Goal: Task Accomplishment & Management: Manage account settings

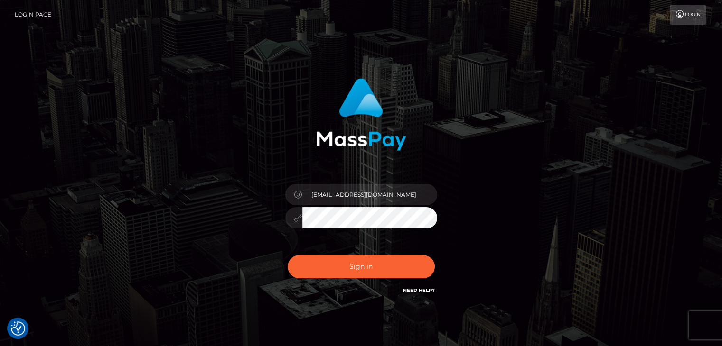
type input "[EMAIL_ADDRESS][DOMAIN_NAME]"
click at [329, 262] on button "Sign in" at bounding box center [361, 266] width 147 height 23
click at [336, 263] on button "Sign in" at bounding box center [361, 266] width 147 height 23
type input "[EMAIL_ADDRESS][DOMAIN_NAME]"
click at [336, 263] on button "Sign in" at bounding box center [361, 266] width 147 height 23
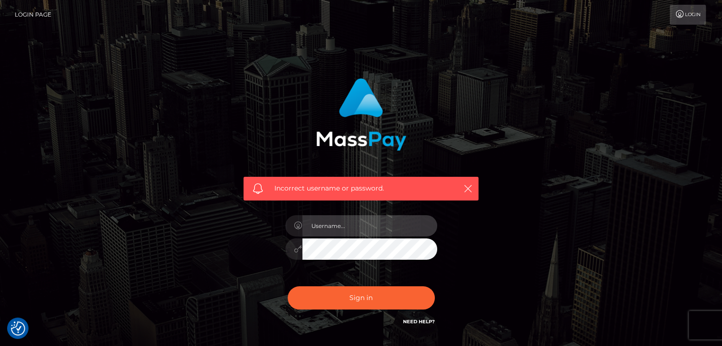
type input "[EMAIL_ADDRESS][DOMAIN_NAME]"
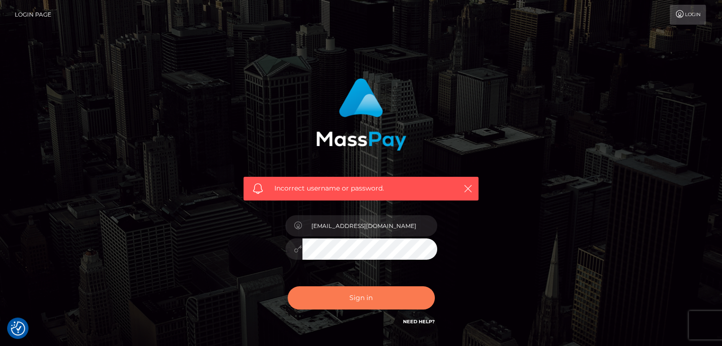
click at [360, 298] on button "Sign in" at bounding box center [361, 298] width 147 height 23
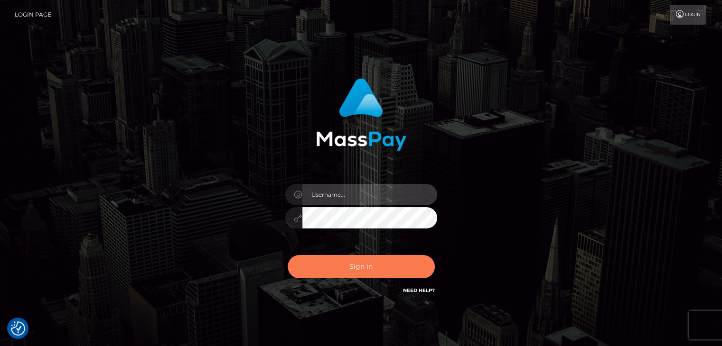
type input "[EMAIL_ADDRESS][DOMAIN_NAME]"
click at [333, 273] on button "Sign in" at bounding box center [361, 266] width 147 height 23
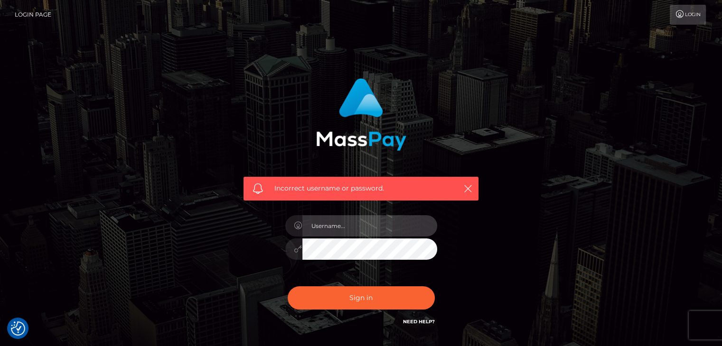
type input "[EMAIL_ADDRESS][DOMAIN_NAME]"
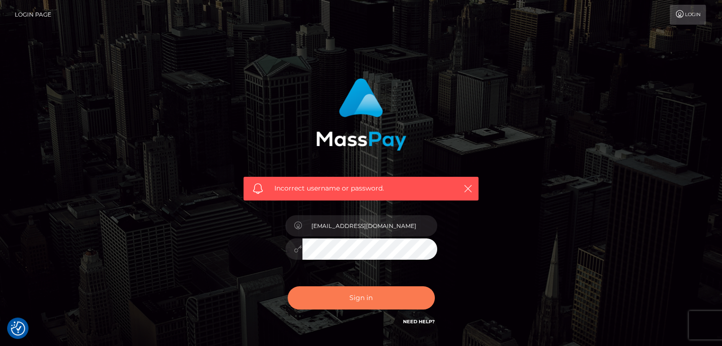
click at [349, 297] on button "Sign in" at bounding box center [361, 298] width 147 height 23
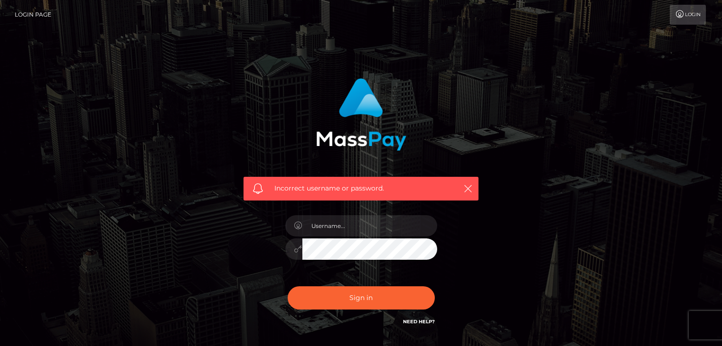
click at [349, 297] on button "Sign in" at bounding box center [361, 298] width 147 height 23
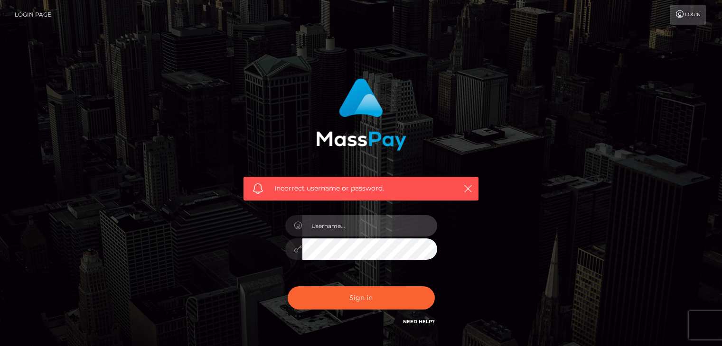
type input "[EMAIL_ADDRESS][DOMAIN_NAME]"
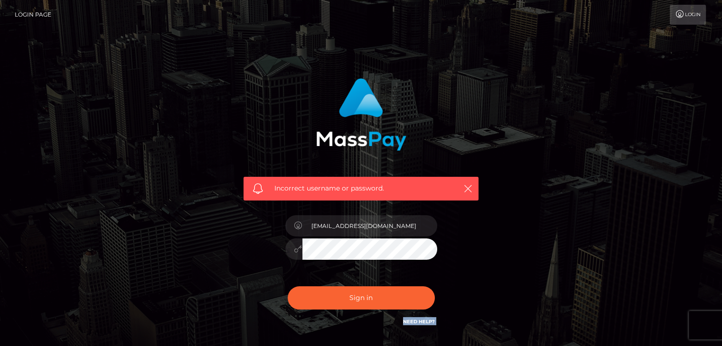
click at [349, 297] on div "Sign in Need Help?" at bounding box center [361, 302] width 166 height 42
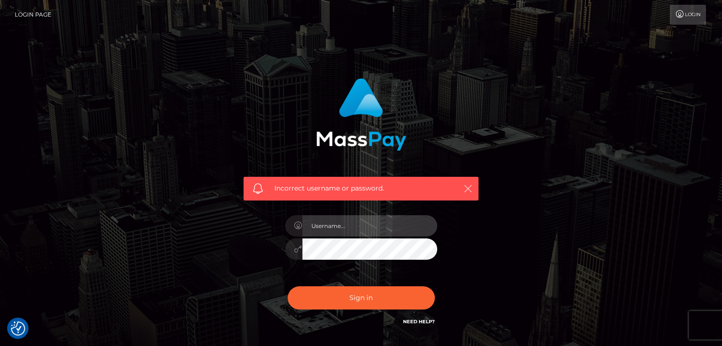
type input "[EMAIL_ADDRESS][DOMAIN_NAME]"
click at [465, 185] on icon "button" at bounding box center [467, 188] width 9 height 9
click at [466, 186] on icon "button" at bounding box center [467, 188] width 9 height 9
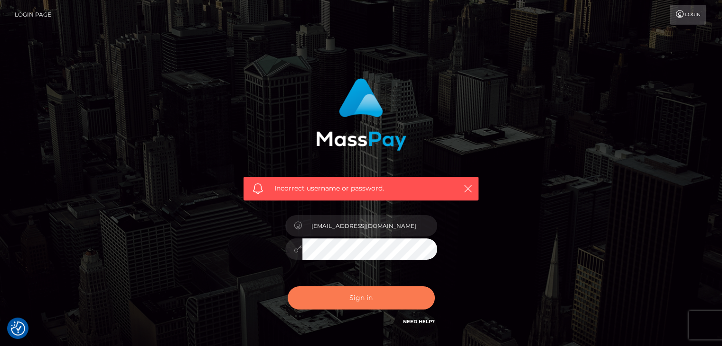
click at [355, 295] on button "Sign in" at bounding box center [361, 298] width 147 height 23
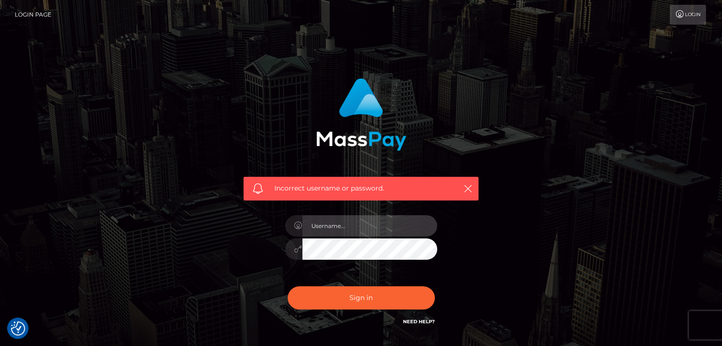
type input "[EMAIL_ADDRESS][DOMAIN_NAME]"
click at [675, 10] on icon at bounding box center [680, 14] width 10 height 8
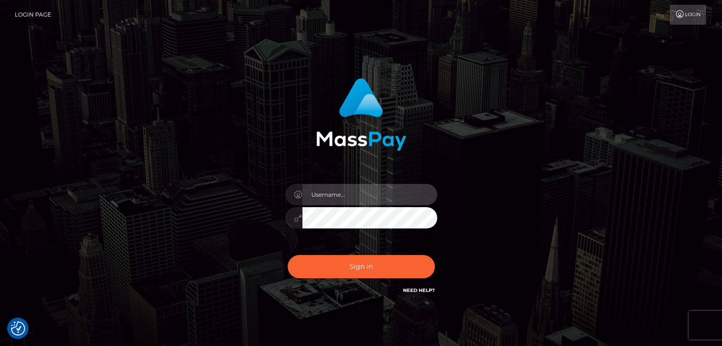
type input "[EMAIL_ADDRESS][DOMAIN_NAME]"
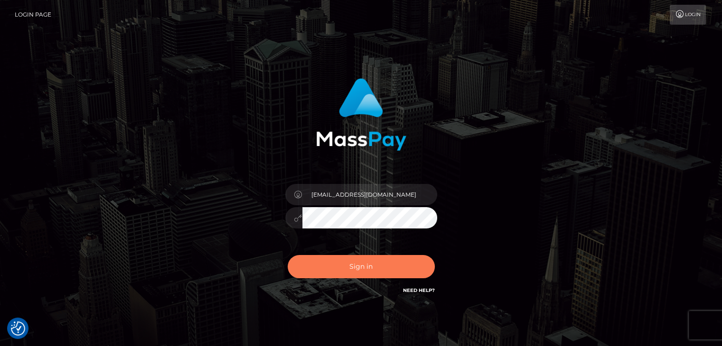
click at [347, 267] on button "Sign in" at bounding box center [361, 266] width 147 height 23
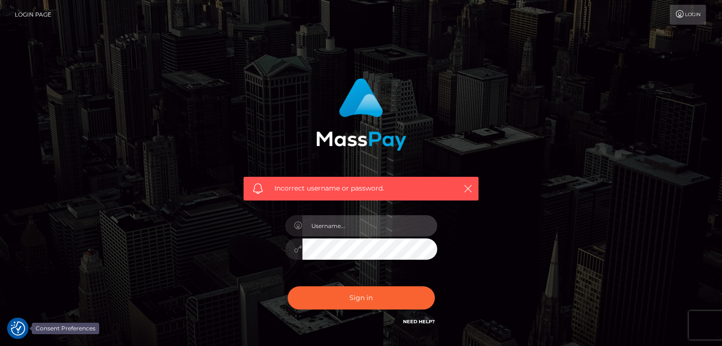
type input "[EMAIL_ADDRESS][DOMAIN_NAME]"
click at [25, 326] on img "Consent Preferences" at bounding box center [18, 329] width 14 height 14
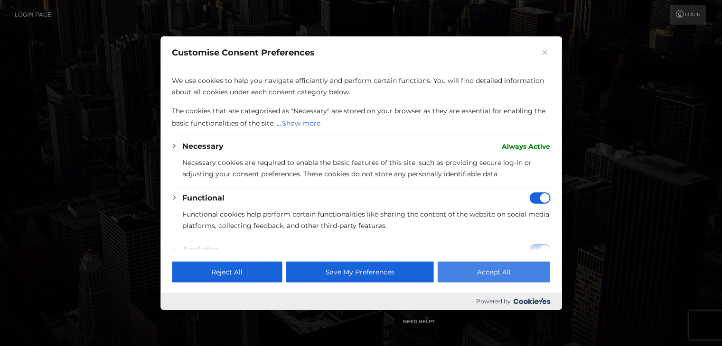
click at [479, 266] on button "Accept All" at bounding box center [493, 271] width 112 height 21
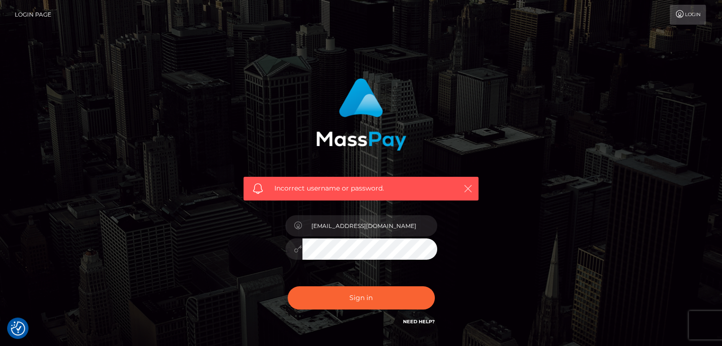
click at [465, 188] on icon "button" at bounding box center [467, 188] width 9 height 9
click at [366, 306] on button "Sign in" at bounding box center [361, 298] width 147 height 23
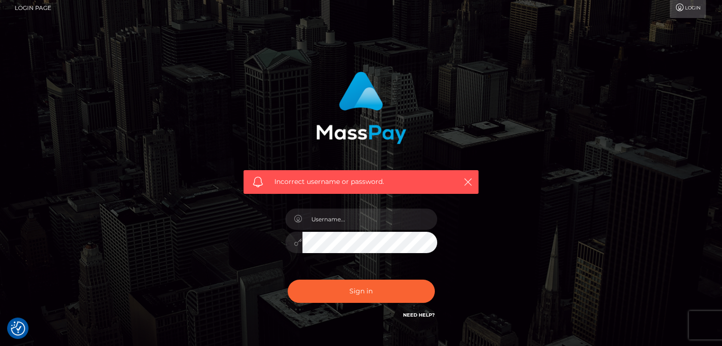
scroll to position [8, 0]
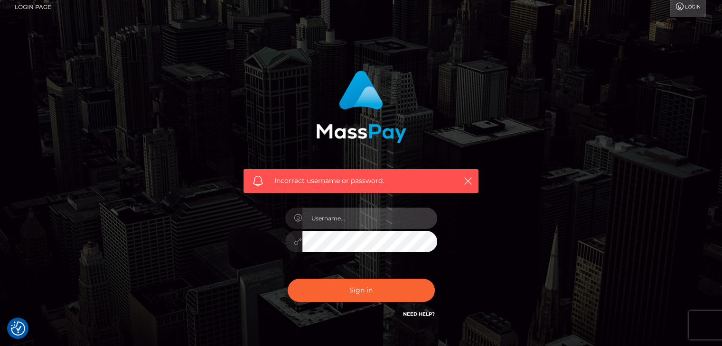
type input "[EMAIL_ADDRESS][DOMAIN_NAME]"
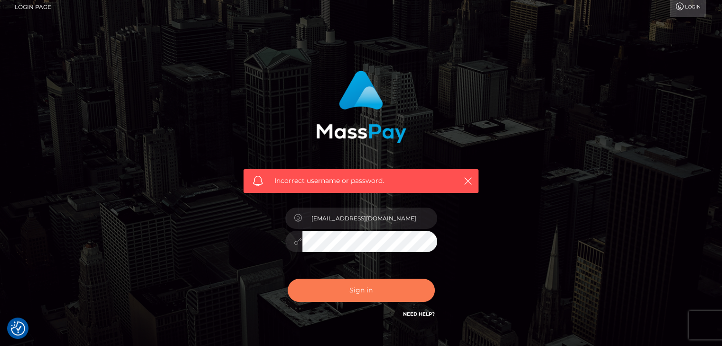
click at [342, 287] on button "Sign in" at bounding box center [361, 290] width 147 height 23
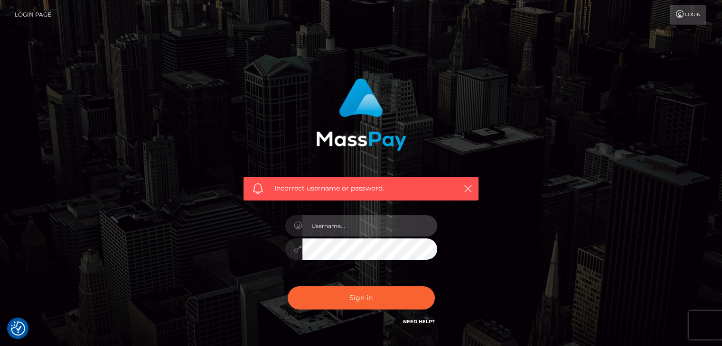
type input "[EMAIL_ADDRESS][DOMAIN_NAME]"
click at [427, 324] on link "Need Help?" at bounding box center [419, 322] width 32 height 6
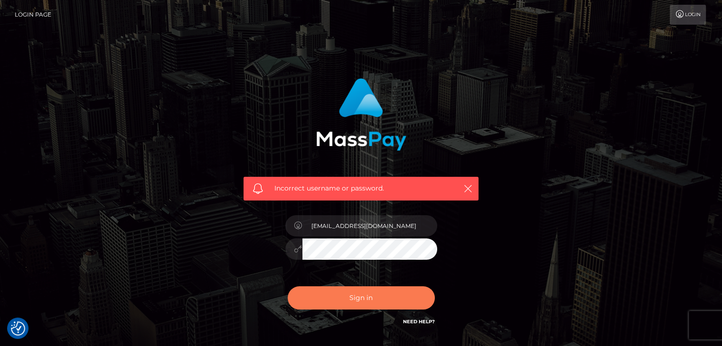
click at [406, 301] on button "Sign in" at bounding box center [361, 298] width 147 height 23
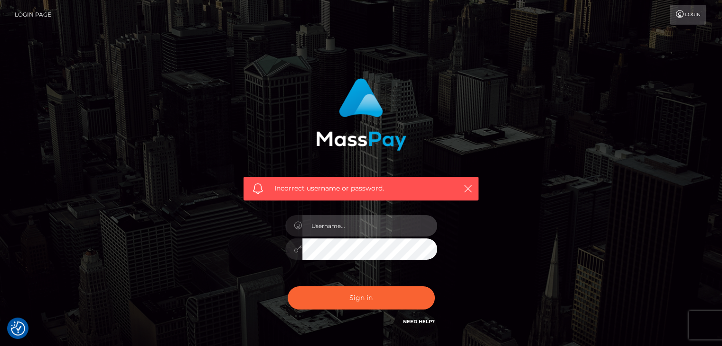
type input "[EMAIL_ADDRESS][DOMAIN_NAME]"
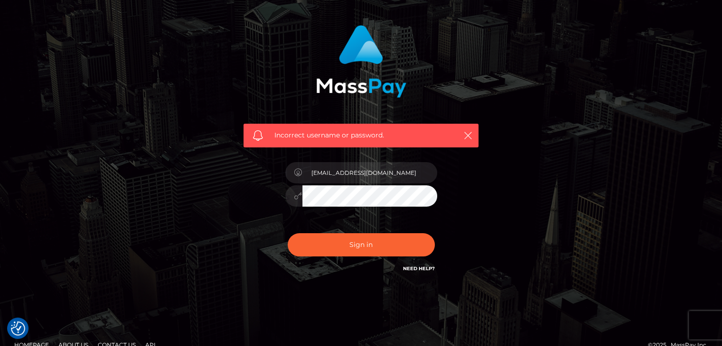
scroll to position [68, 0]
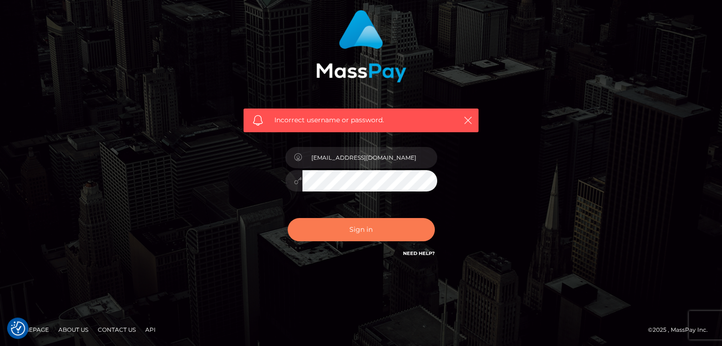
click at [344, 228] on button "Sign in" at bounding box center [361, 229] width 147 height 23
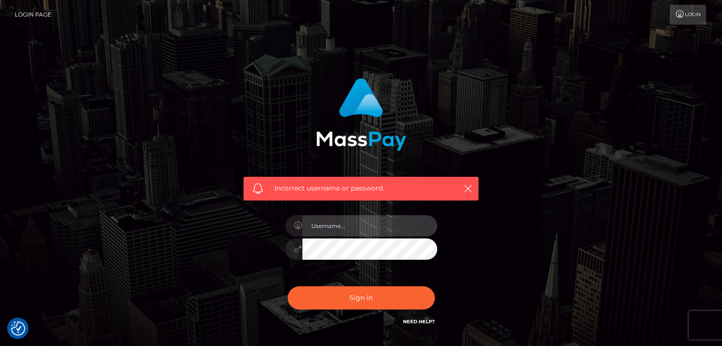
type input "[EMAIL_ADDRESS][DOMAIN_NAME]"
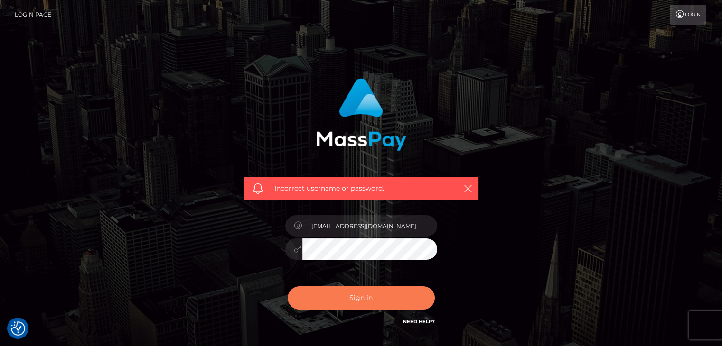
click at [355, 299] on button "Sign in" at bounding box center [361, 298] width 147 height 23
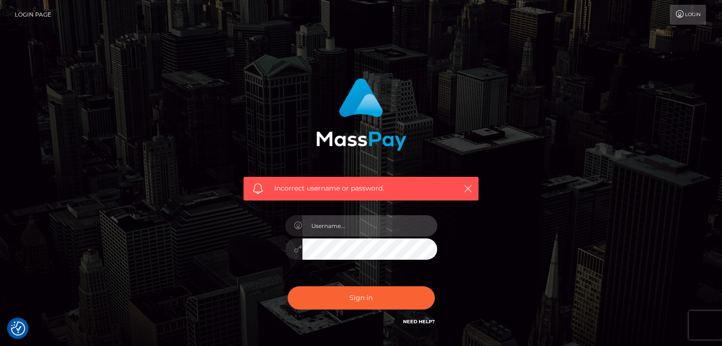
type input "[EMAIL_ADDRESS][DOMAIN_NAME]"
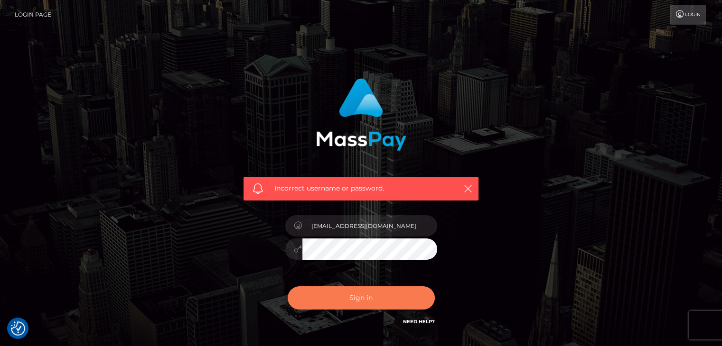
click at [355, 299] on button "Sign in" at bounding box center [361, 298] width 147 height 23
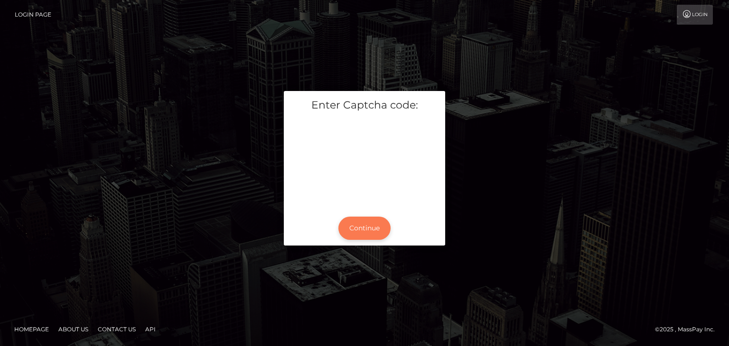
click at [372, 223] on button "Continue" at bounding box center [364, 228] width 52 height 23
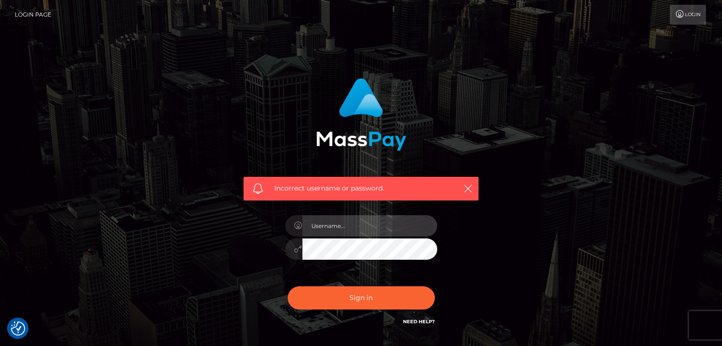
type input "[EMAIL_ADDRESS][DOMAIN_NAME]"
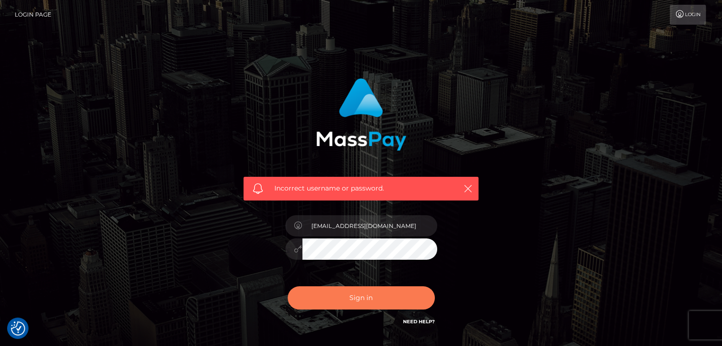
click at [310, 299] on button "Sign in" at bounding box center [361, 298] width 147 height 23
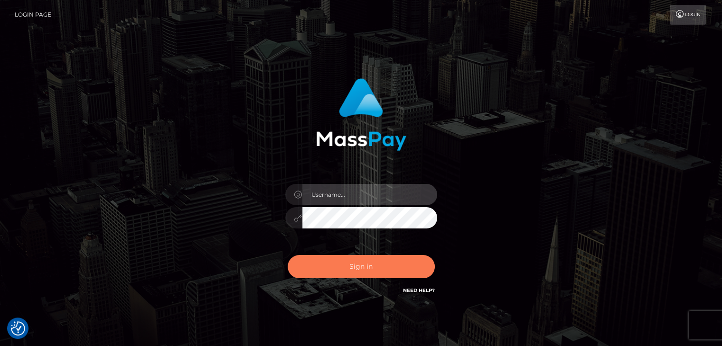
type input "[EMAIL_ADDRESS][DOMAIN_NAME]"
click at [359, 272] on button "Sign in" at bounding box center [361, 266] width 147 height 23
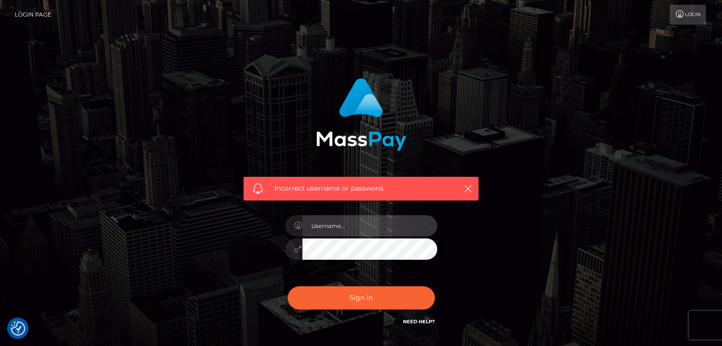
type input "[EMAIL_ADDRESS][DOMAIN_NAME]"
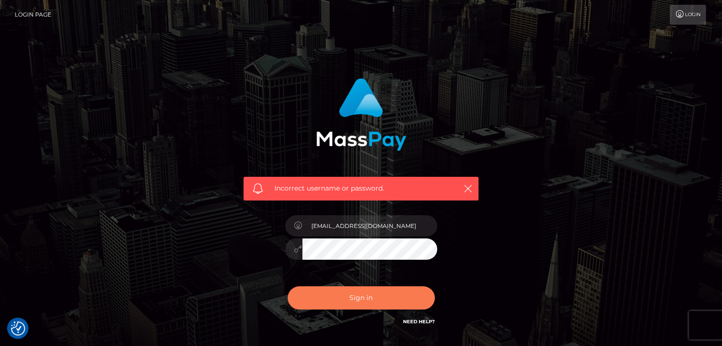
click at [361, 296] on button "Sign in" at bounding box center [361, 298] width 147 height 23
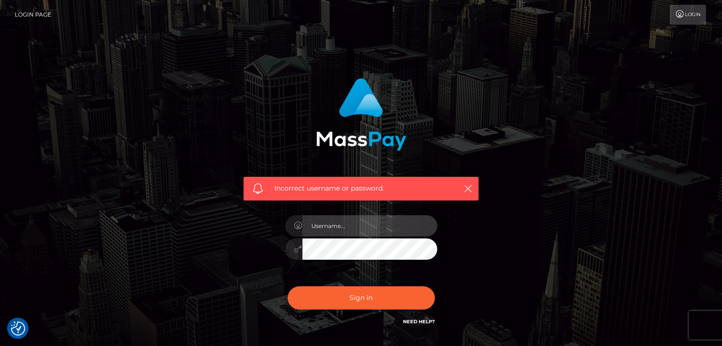
type input "[EMAIL_ADDRESS][DOMAIN_NAME]"
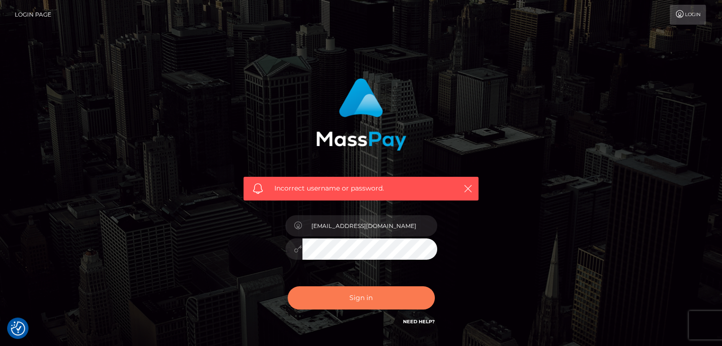
click at [345, 300] on button "Sign in" at bounding box center [361, 298] width 147 height 23
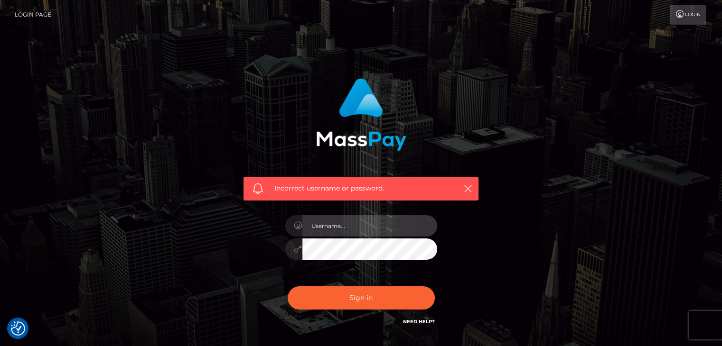
type input "[EMAIL_ADDRESS][DOMAIN_NAME]"
click at [412, 319] on link "Need Help?" at bounding box center [419, 322] width 32 height 6
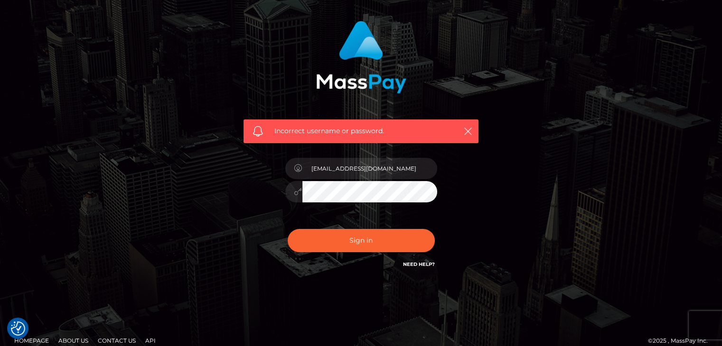
scroll to position [68, 0]
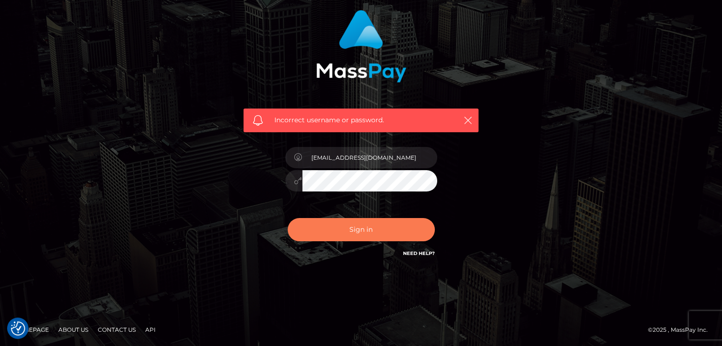
click at [382, 232] on button "Sign in" at bounding box center [361, 229] width 147 height 23
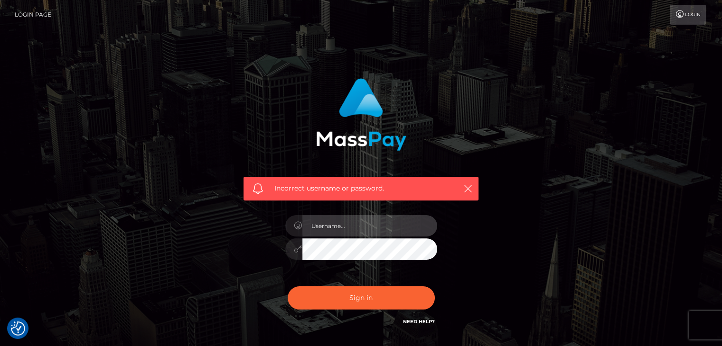
type input "[EMAIL_ADDRESS][DOMAIN_NAME]"
click at [474, 183] on div "Incorrect username or password." at bounding box center [360, 189] width 235 height 24
click at [467, 186] on icon "button" at bounding box center [467, 188] width 9 height 9
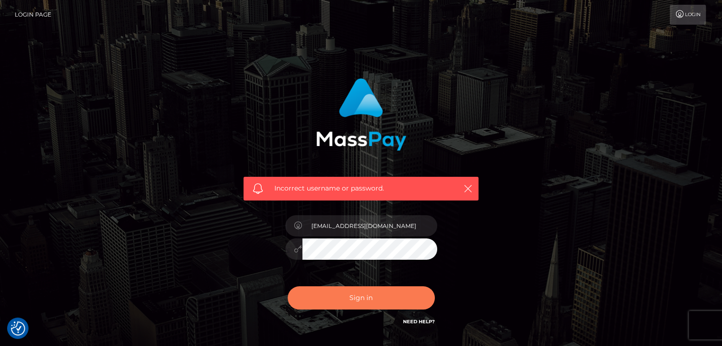
click at [349, 308] on button "Sign in" at bounding box center [361, 298] width 147 height 23
